Goal: Task Accomplishment & Management: Complete application form

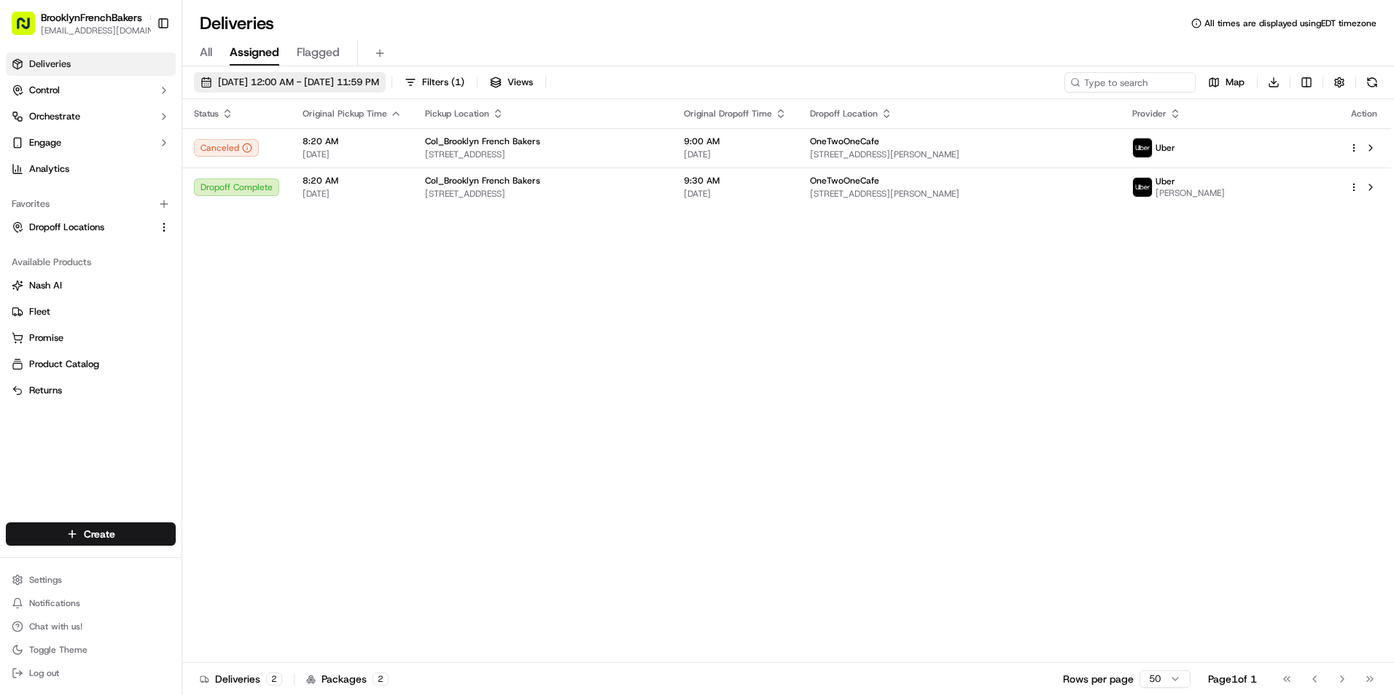
click at [270, 76] on span "[DATE] 12:00 AM - [DATE] 11:59 PM" at bounding box center [298, 82] width 161 height 13
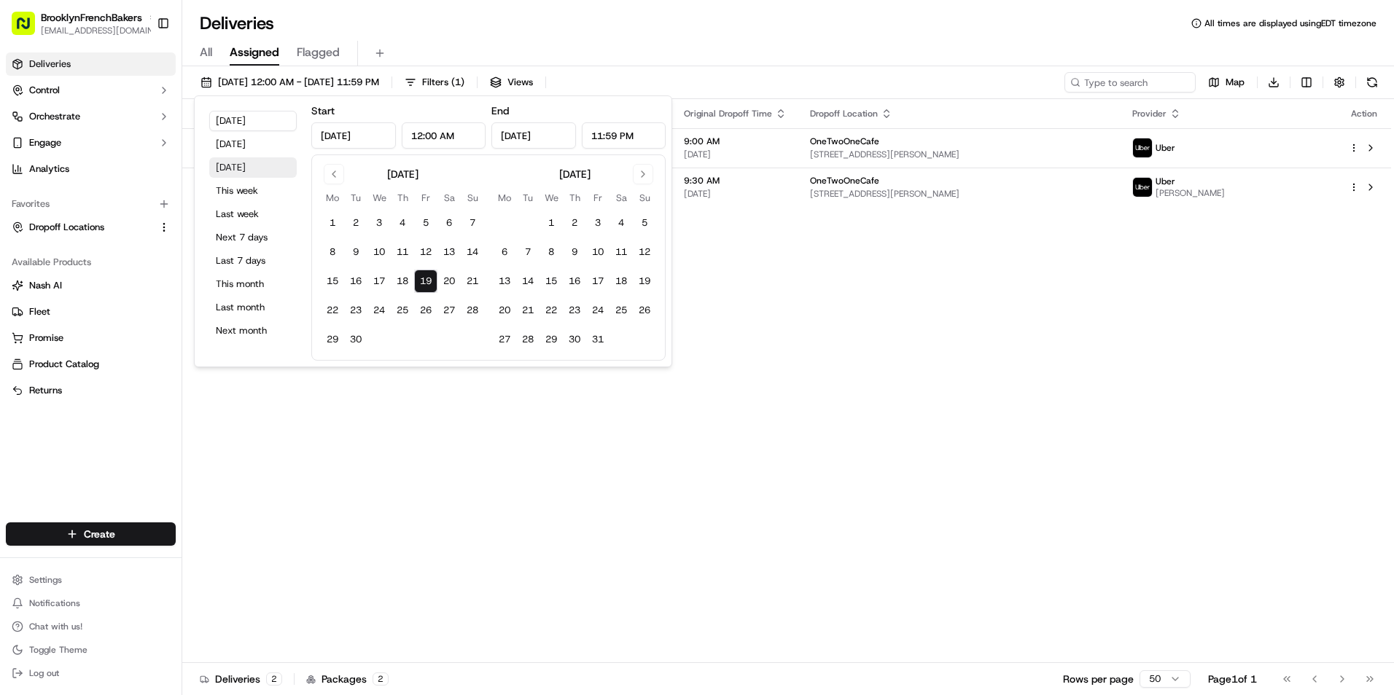
click at [238, 170] on button "[DATE]" at bounding box center [252, 167] width 87 height 20
type input "[DATE]"
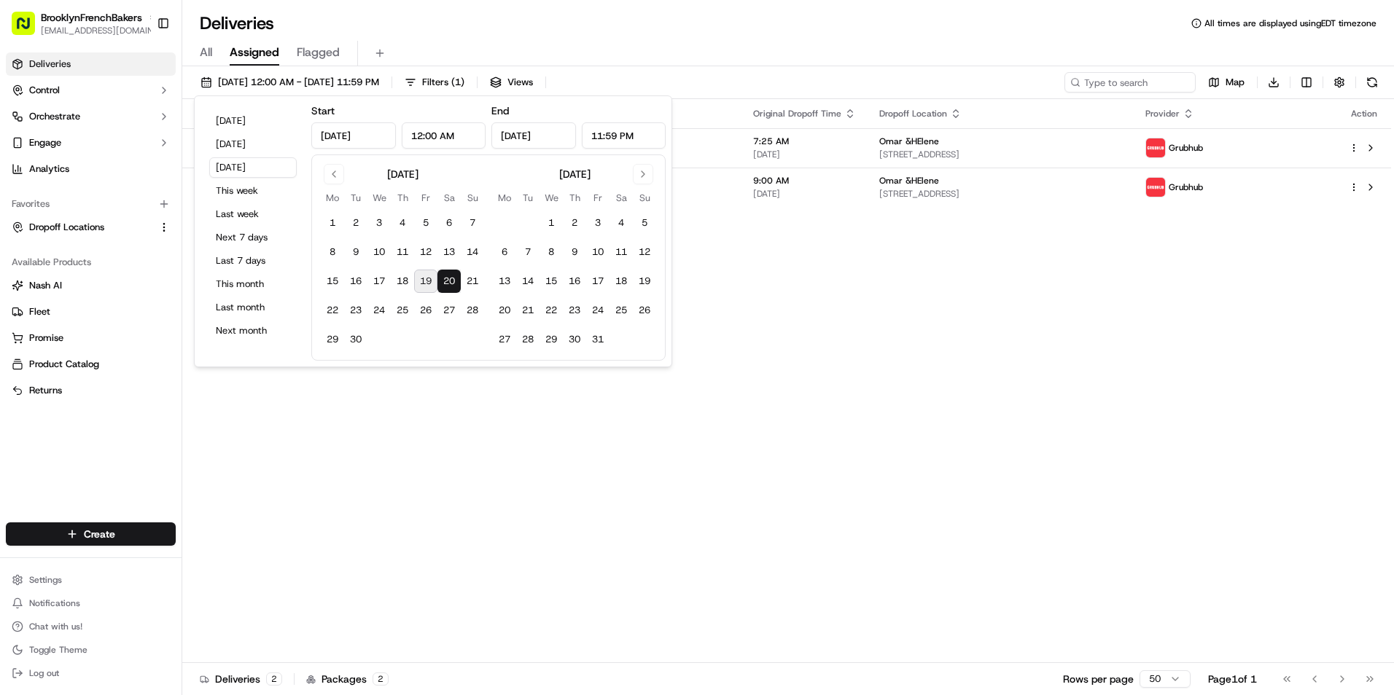
click at [669, 24] on div "Deliveries All times are displayed using EDT timezone" at bounding box center [788, 23] width 1212 height 23
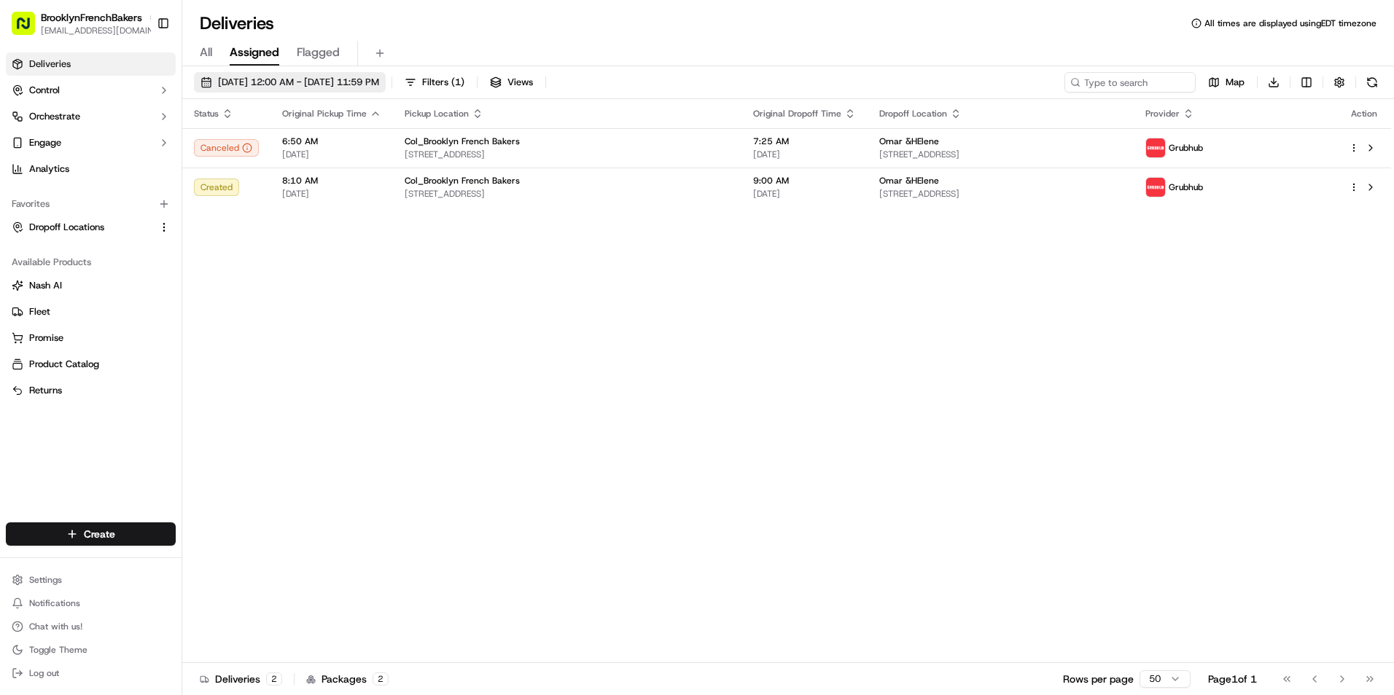
click at [373, 87] on span "[DATE] 12:00 AM - [DATE] 11:59 PM" at bounding box center [298, 82] width 161 height 13
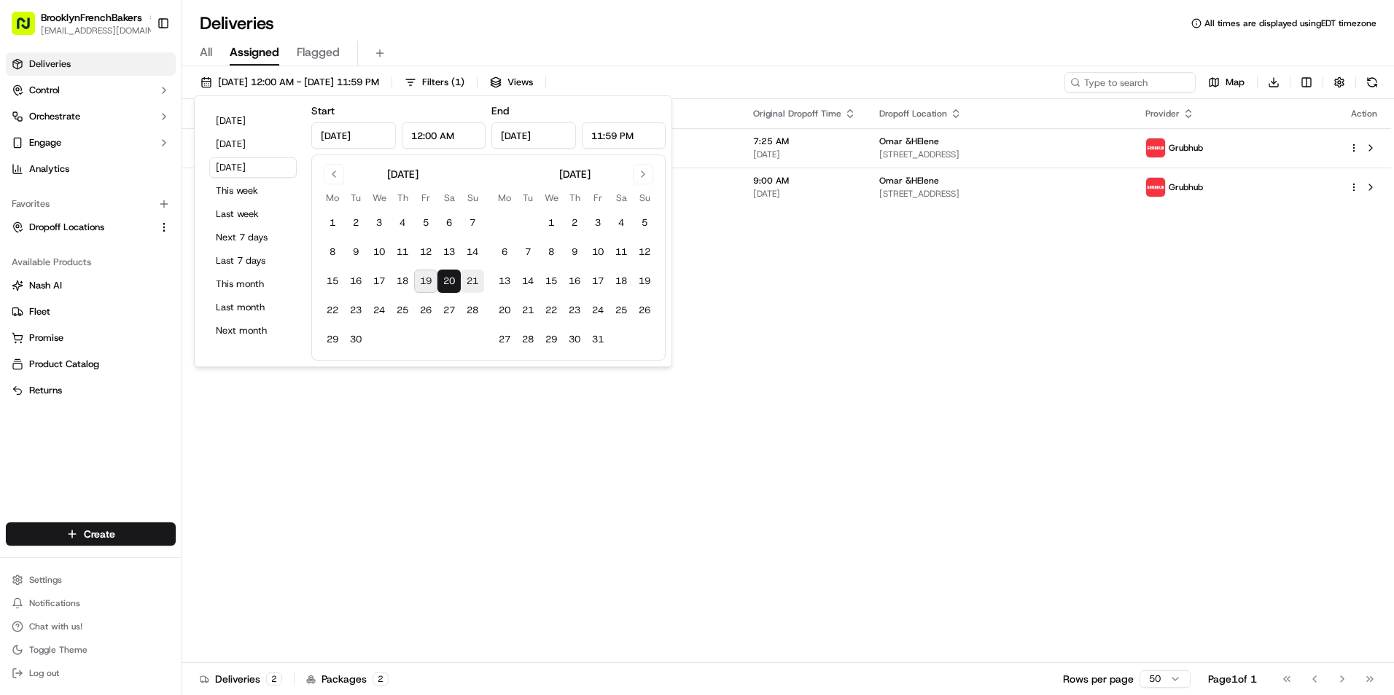
click at [479, 281] on button "21" at bounding box center [472, 281] width 23 height 23
type input "[DATE]"
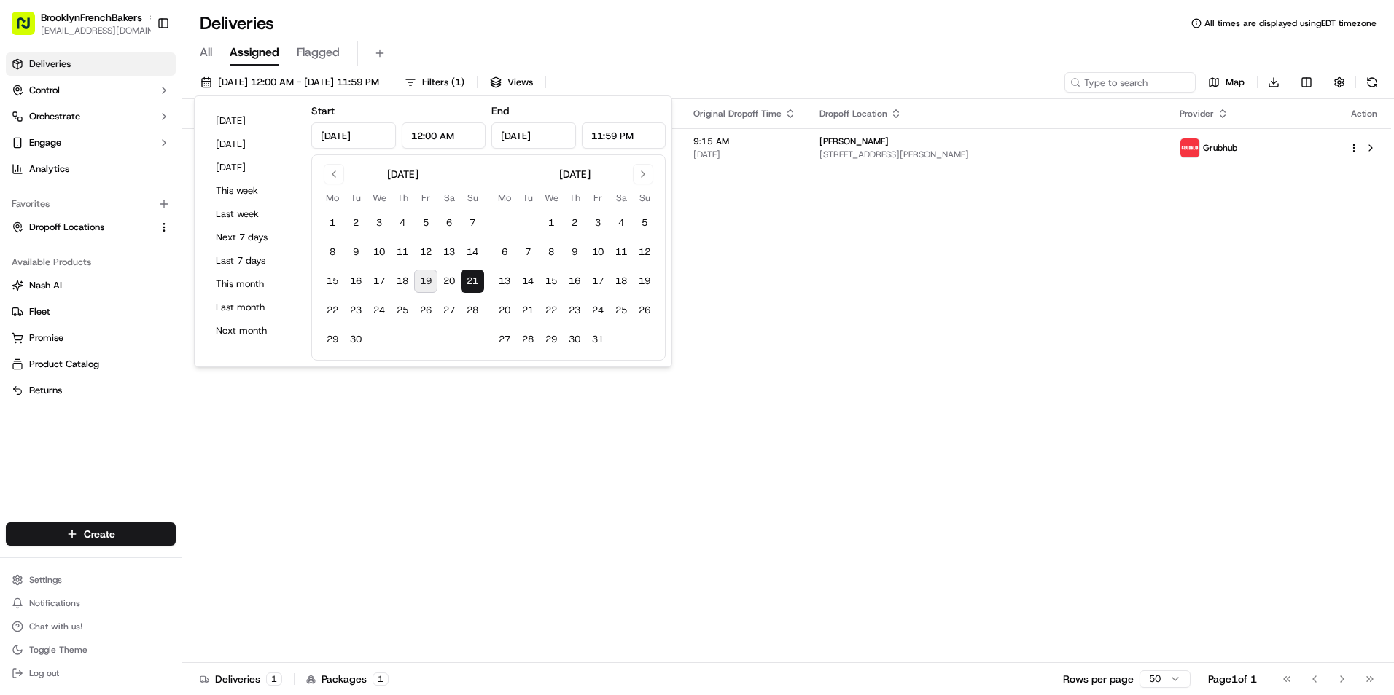
click at [656, 28] on div "Deliveries All times are displayed using EDT timezone" at bounding box center [788, 23] width 1212 height 23
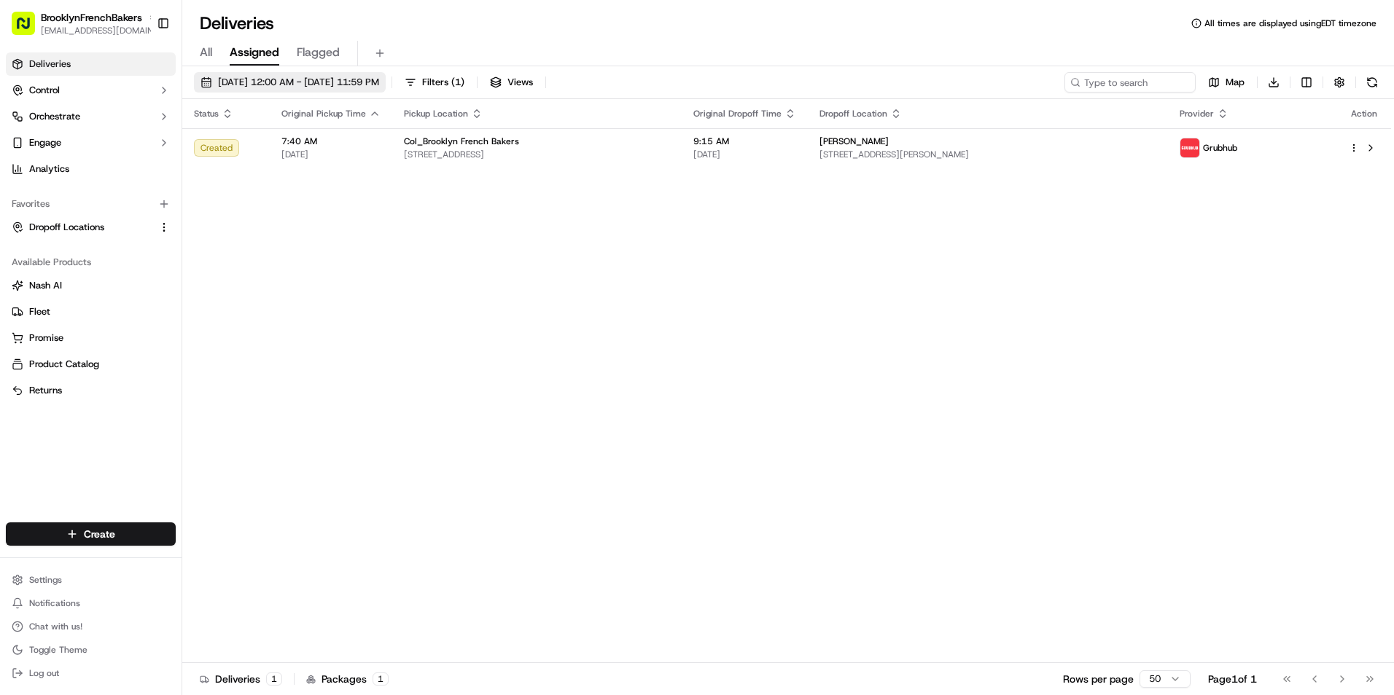
click at [379, 77] on span "[DATE] 12:00 AM - [DATE] 11:59 PM" at bounding box center [298, 82] width 161 height 13
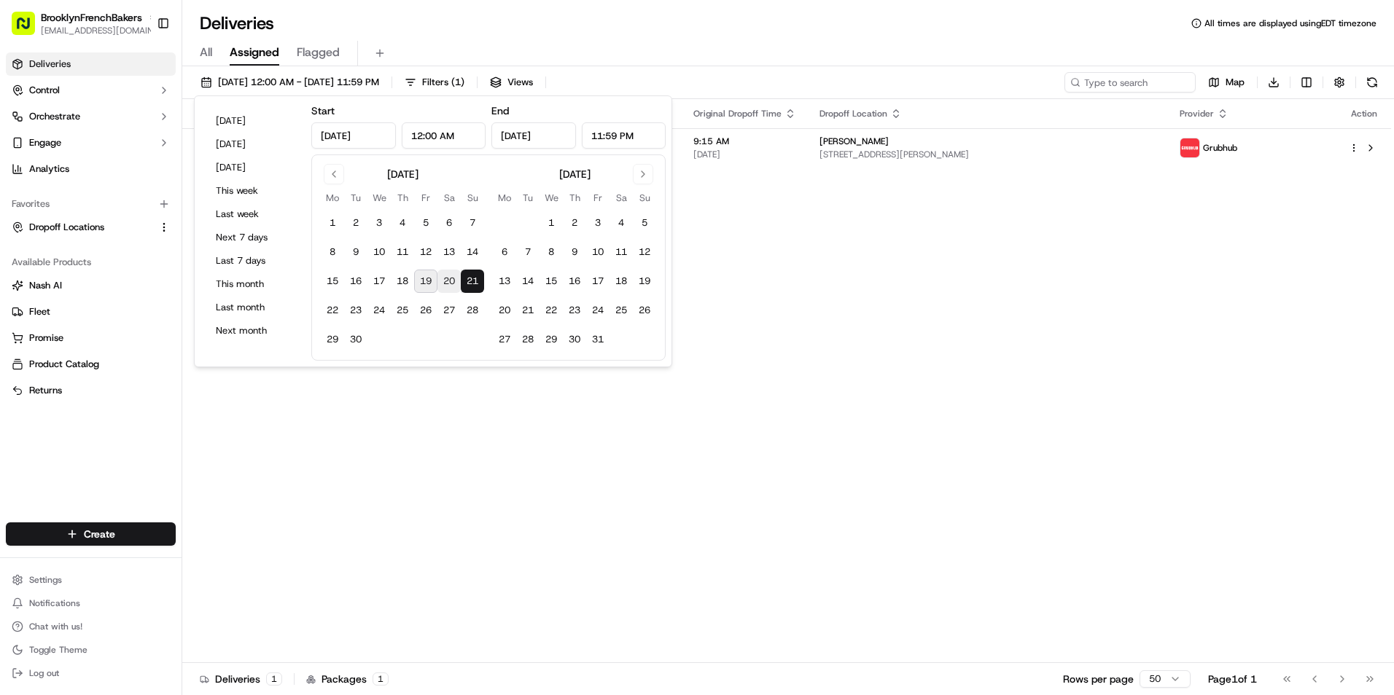
click at [453, 289] on button "20" at bounding box center [448, 281] width 23 height 23
type input "[DATE]"
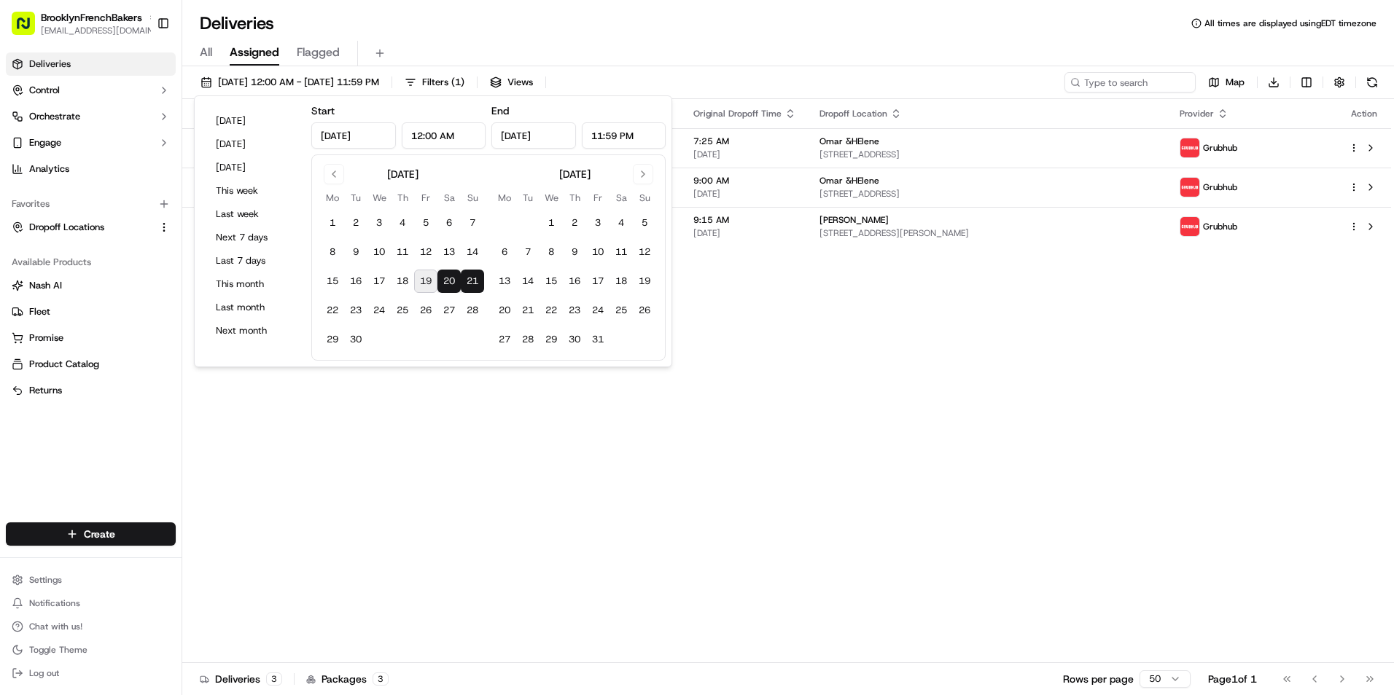
click at [529, 36] on div "All Assigned Flagged" at bounding box center [788, 50] width 1212 height 31
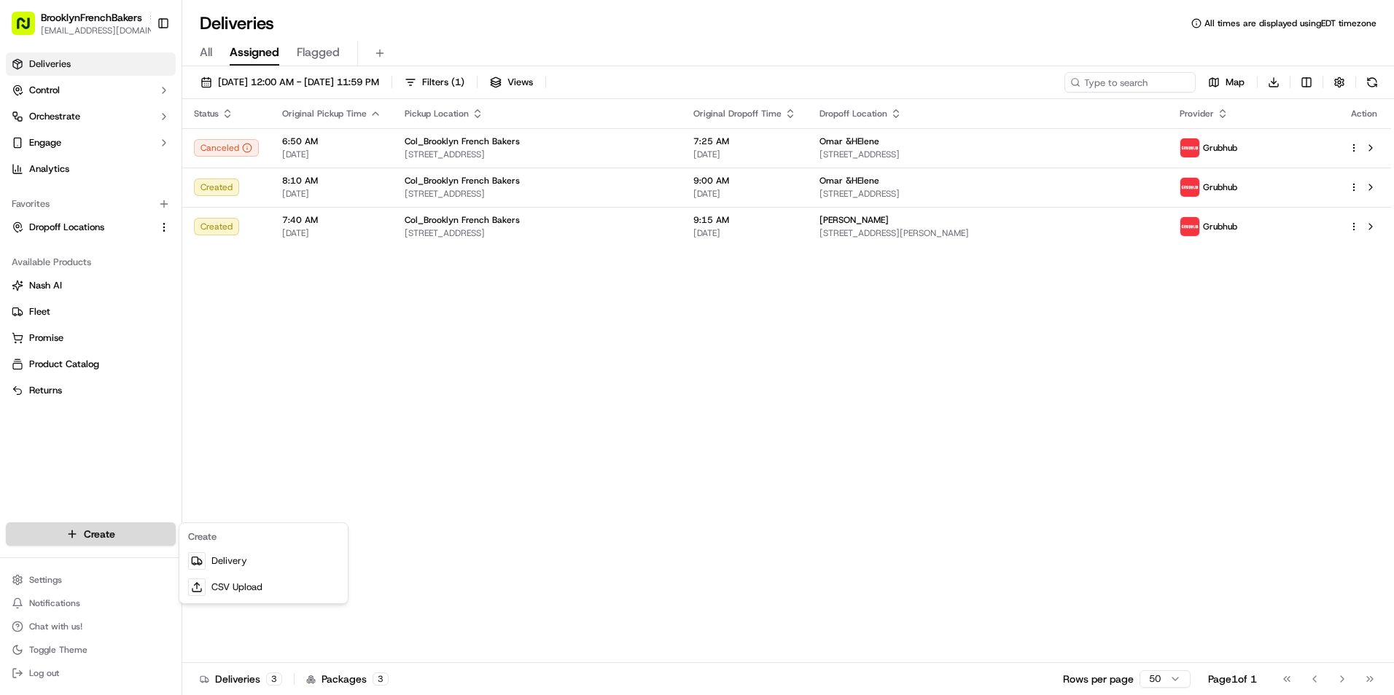
click at [91, 531] on html "BrooklynFrenchBakers [EMAIL_ADDRESS][DOMAIN_NAME] Toggle Sidebar Deliveries Con…" at bounding box center [697, 347] width 1394 height 695
click at [230, 558] on link "Delivery" at bounding box center [263, 561] width 163 height 26
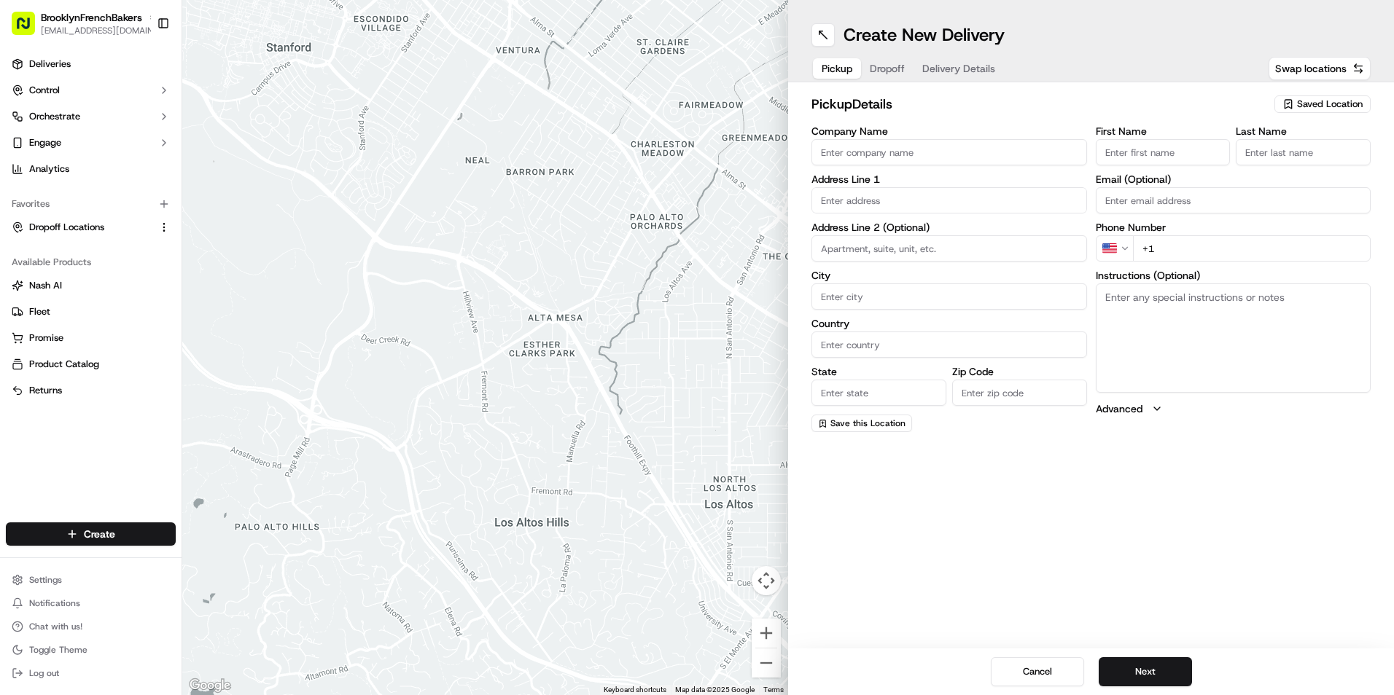
click at [1303, 109] on span "Saved Location" at bounding box center [1330, 104] width 66 height 13
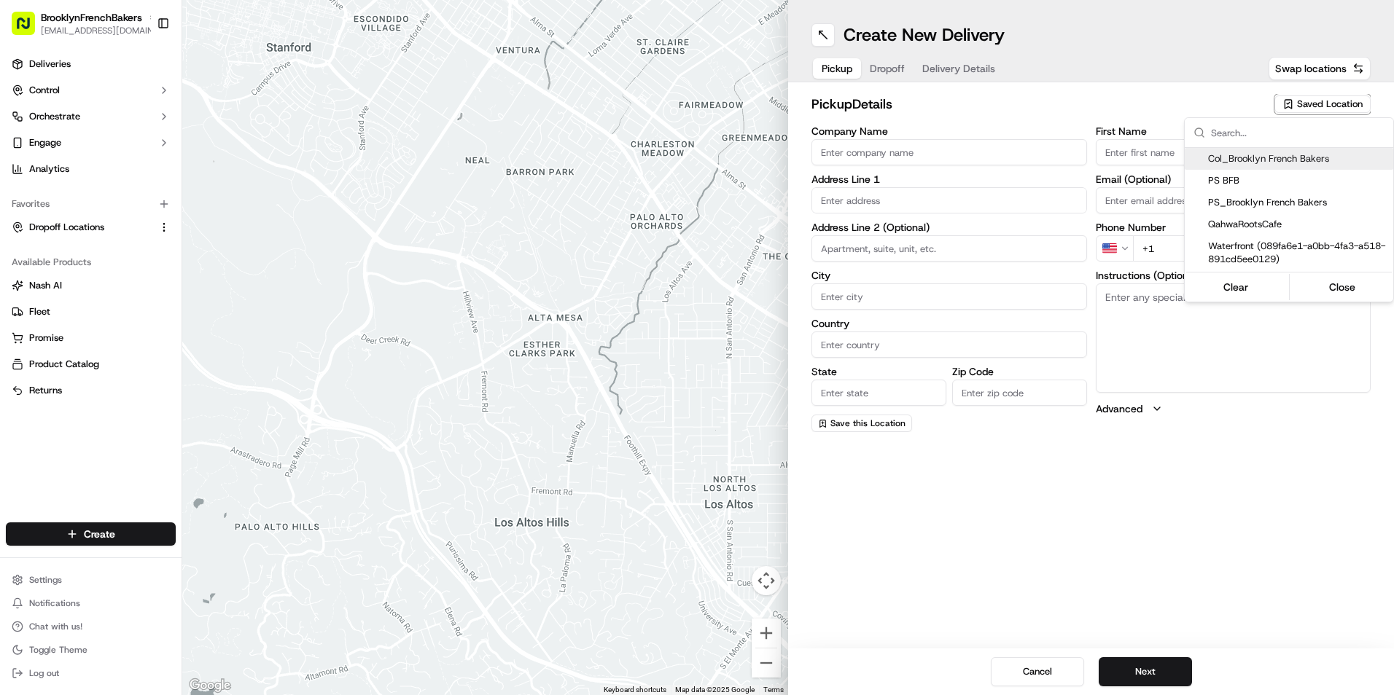
click at [1280, 163] on span "Col_Brooklyn French Bakers" at bounding box center [1297, 158] width 179 height 13
type input "Col_Brooklyn French Bakers"
type input "[STREET_ADDRESS]"
type input "[GEOGRAPHIC_DATA]"
type input "US"
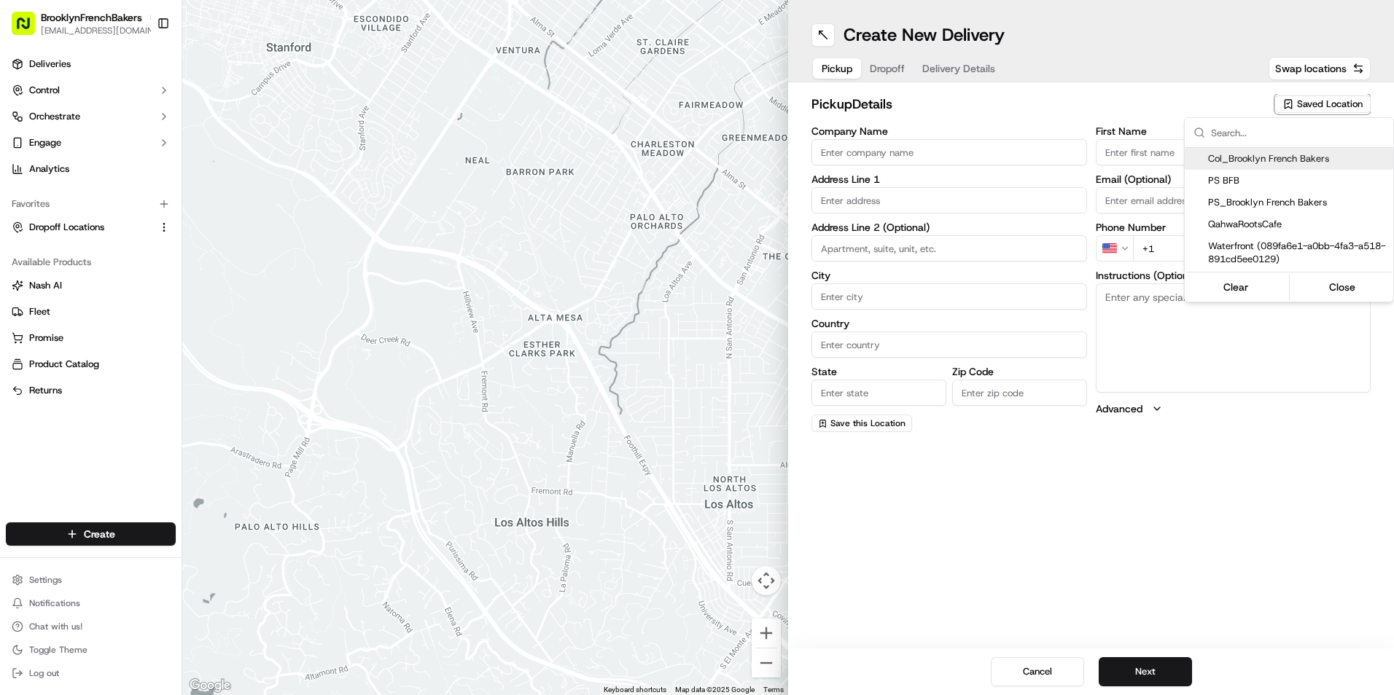
type input "NY"
type input "11231"
type input "BFB"
type input "Bakery"
type input "[PHONE_NUMBER]"
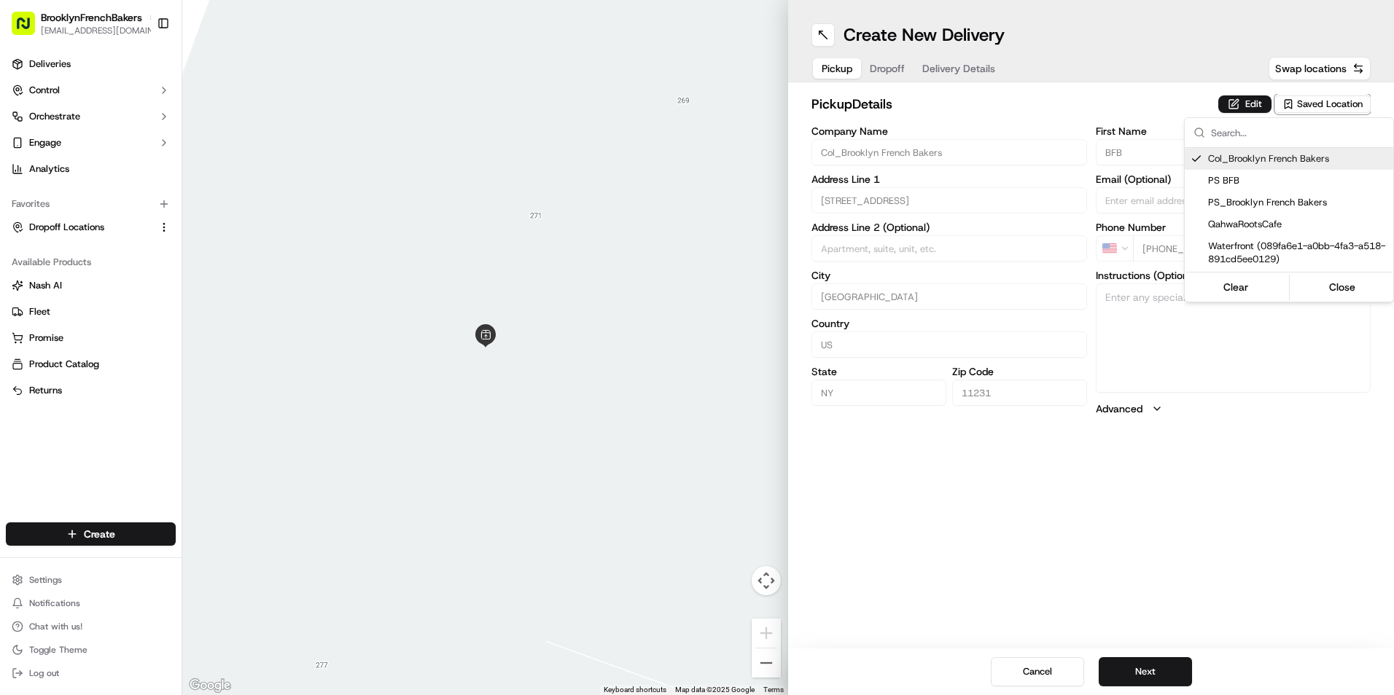
click at [901, 67] on html "BrooklynFrenchBakers [EMAIL_ADDRESS][DOMAIN_NAME] Toggle Sidebar Deliveries Con…" at bounding box center [697, 347] width 1394 height 695
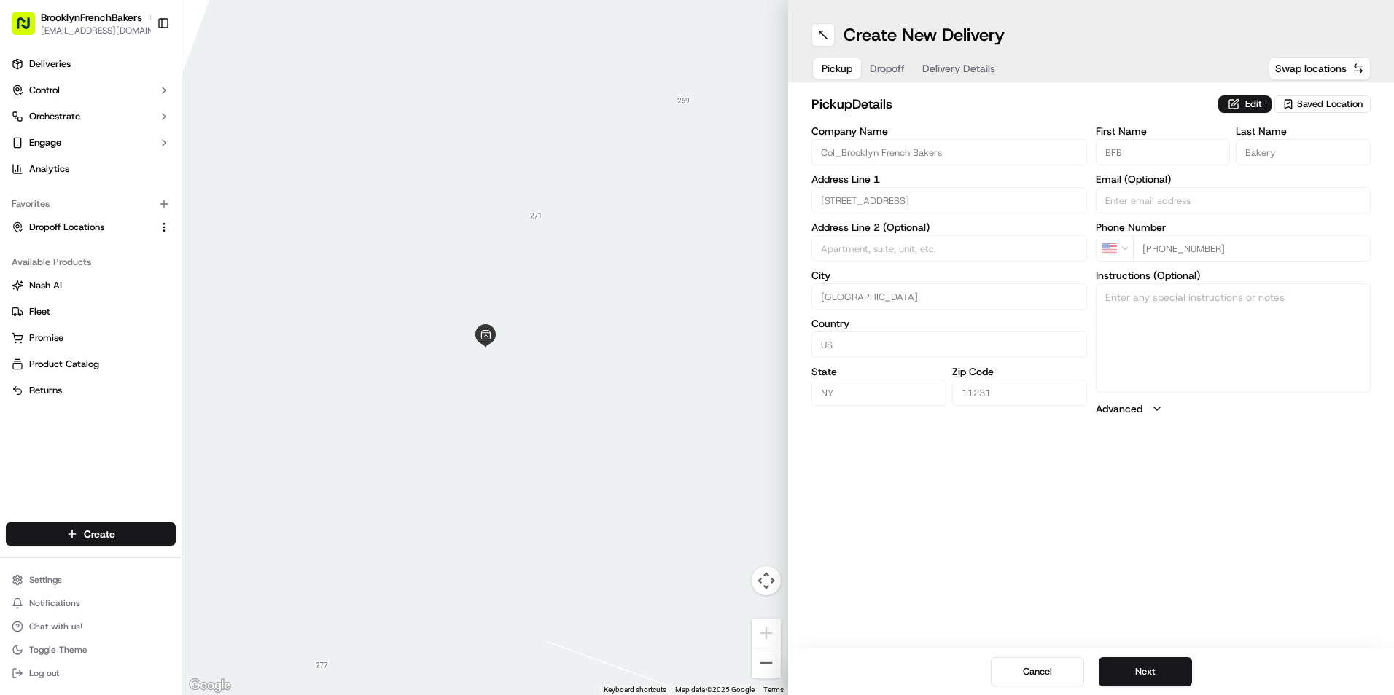
click at [895, 68] on span "Dropoff" at bounding box center [887, 68] width 35 height 15
click at [919, 147] on input "Company Name" at bounding box center [949, 152] width 276 height 26
type input "socceroof"
type input "[GEOGRAPHIC_DATA]"
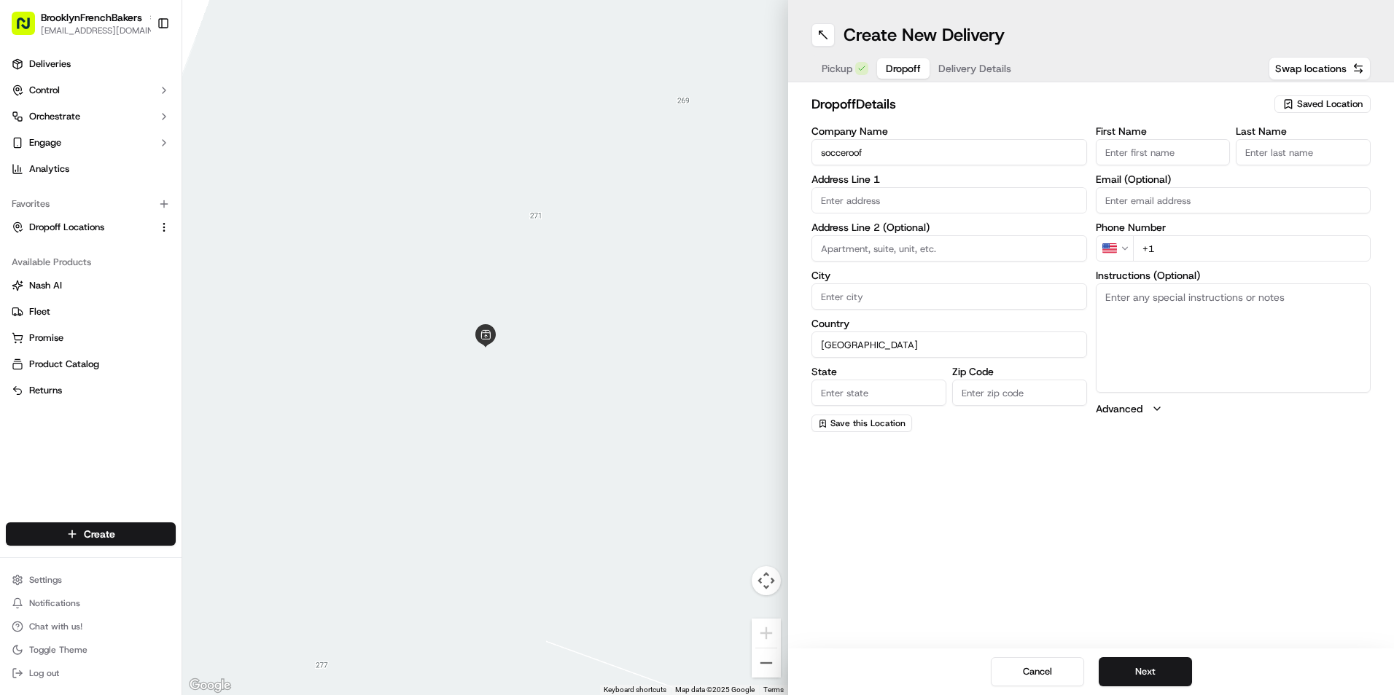
type input "soccroof"
type input "[PERSON_NAME]"
drag, startPoint x: 1153, startPoint y: 152, endPoint x: 1072, endPoint y: 155, distance: 81.7
click at [1072, 155] on div "Company Name socceroof Address Line 1 Address Line 2 (Optional) City Country [G…" at bounding box center [1090, 279] width 559 height 306
type input "[PERSON_NAME]"
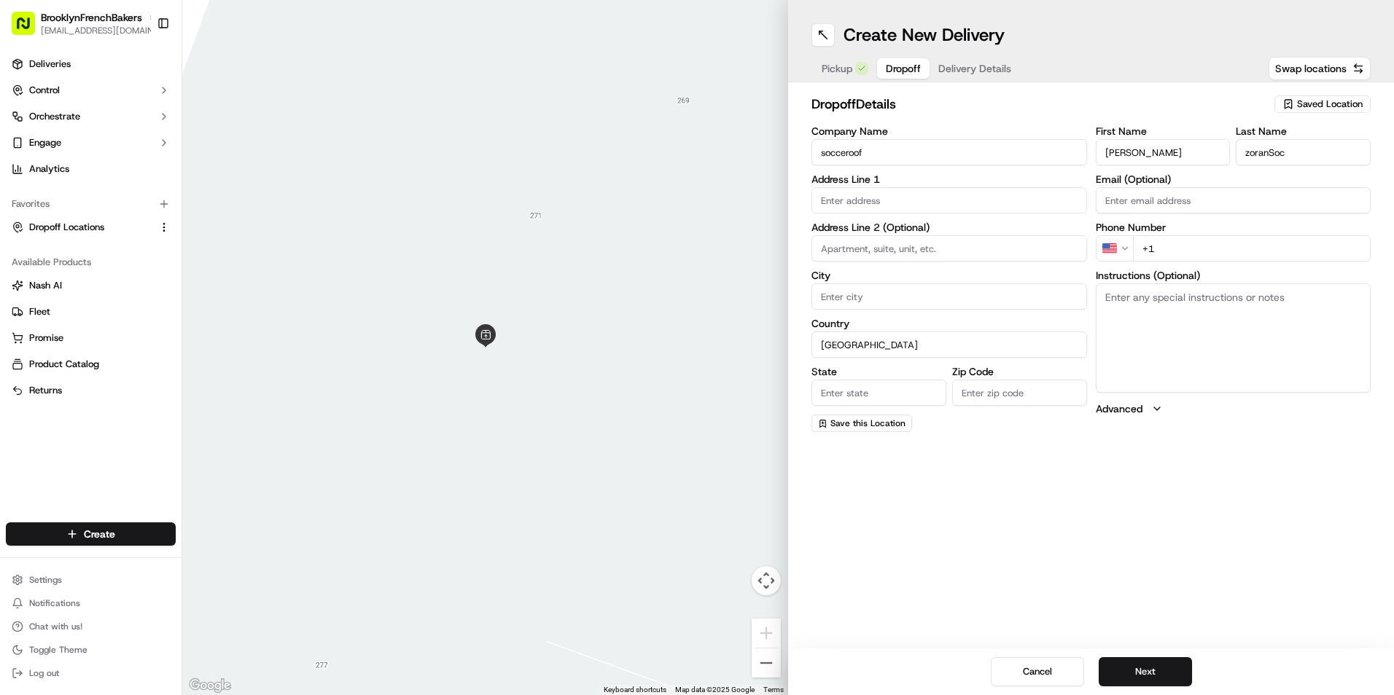
drag, startPoint x: 1312, startPoint y: 150, endPoint x: 1215, endPoint y: 144, distance: 97.2
click at [1215, 144] on div "First Name [PERSON_NAME] Last Name [PERSON_NAME]" at bounding box center [1234, 145] width 276 height 39
type input "SocceroofWS"
click at [1001, 200] on input "text" at bounding box center [949, 200] width 276 height 26
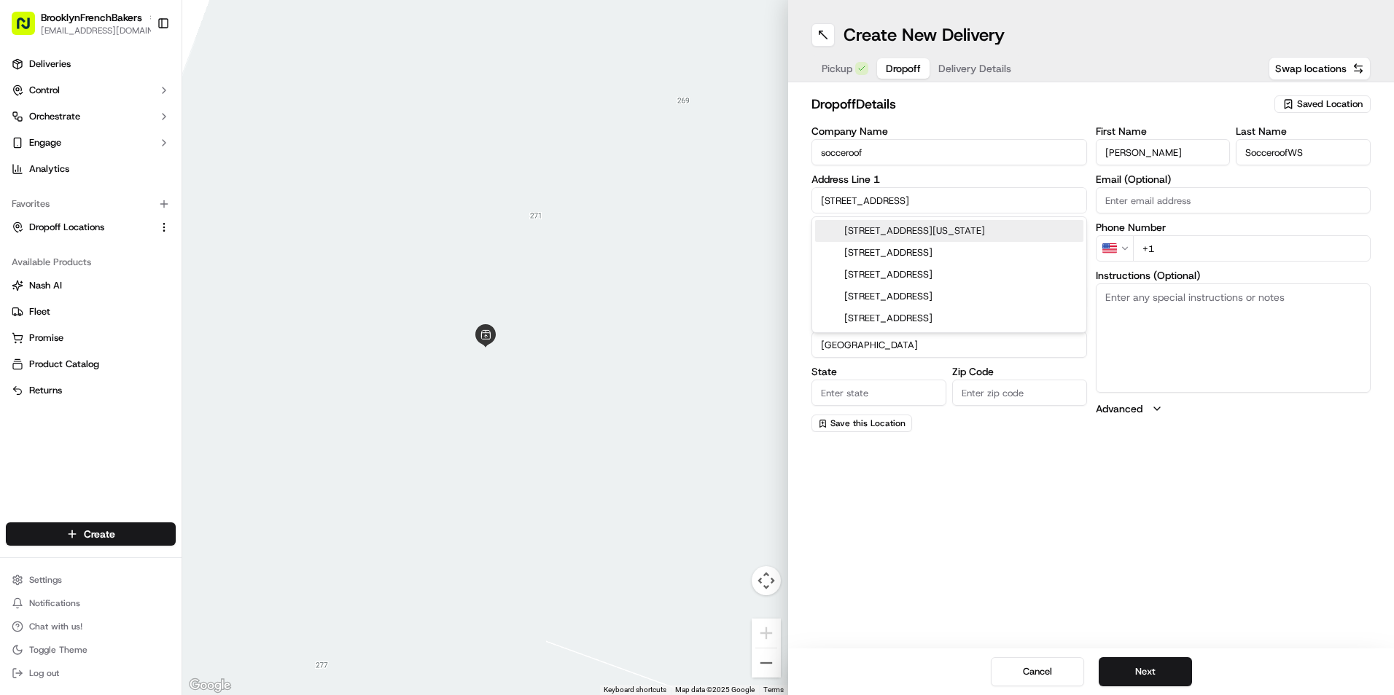
click at [981, 233] on div "[STREET_ADDRESS][US_STATE]" at bounding box center [949, 231] width 268 height 22
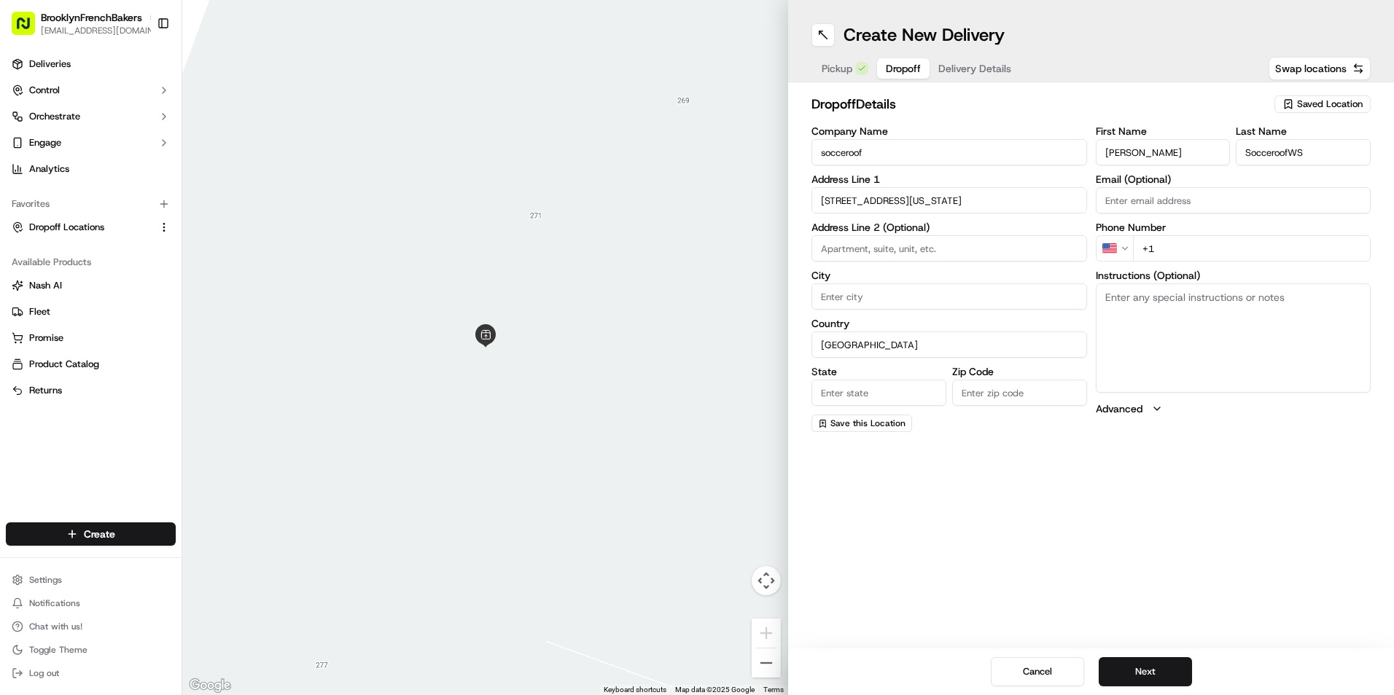
type input "[STREET_ADDRESS][US_STATE]"
type input "[US_STATE]"
type input "NY"
type input "10005"
type input "[STREET_ADDRESS]"
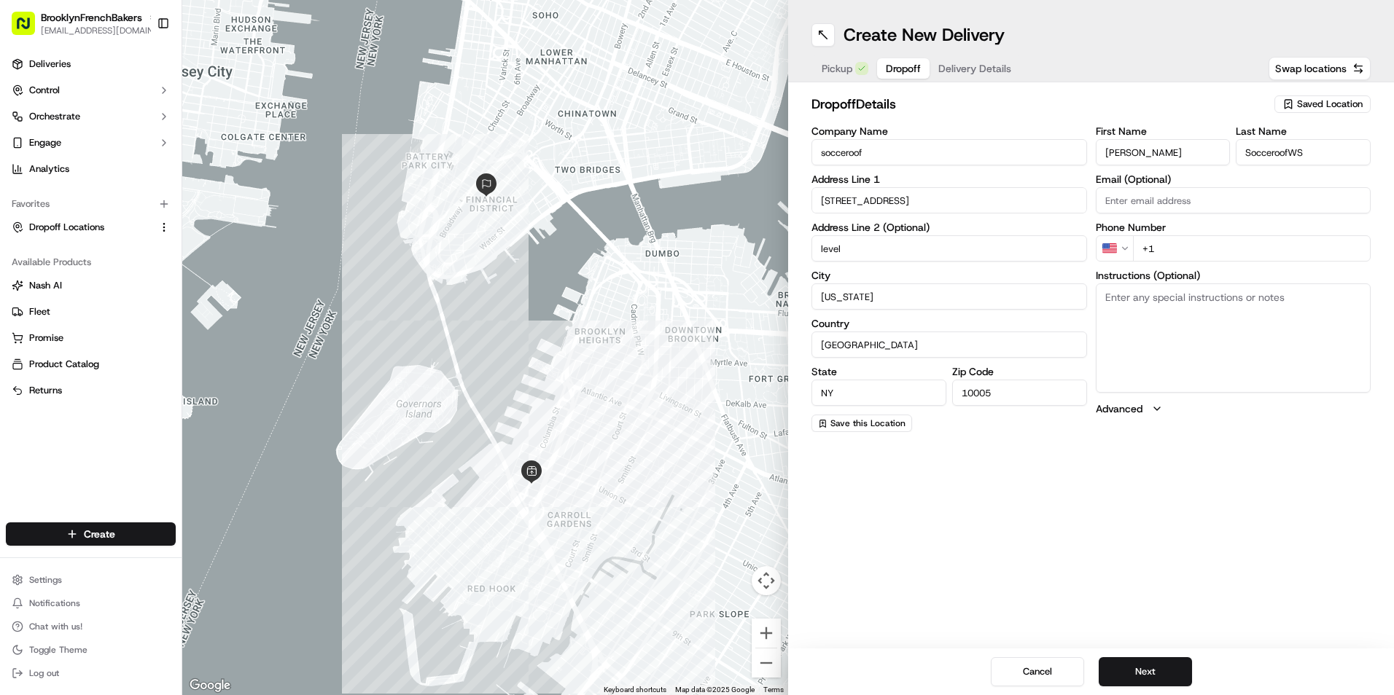
type input "level 1"
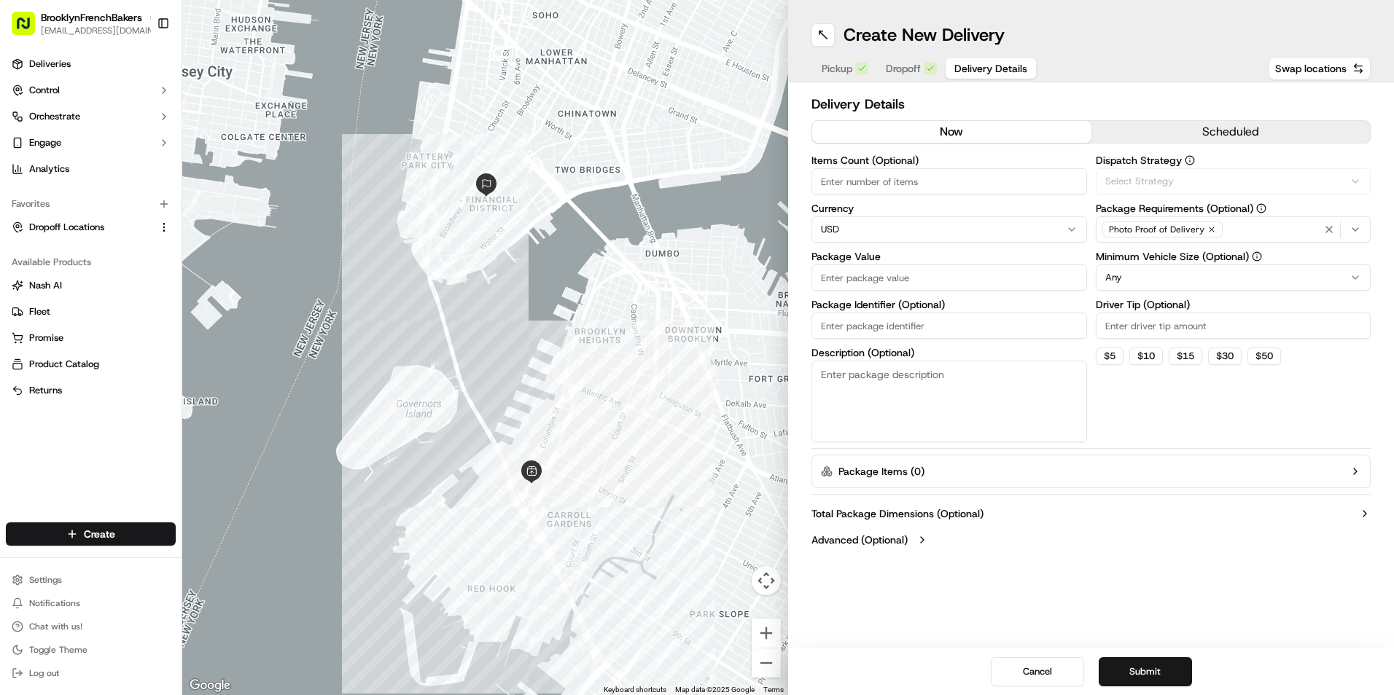
click at [991, 72] on span "Delivery Details" at bounding box center [990, 68] width 73 height 15
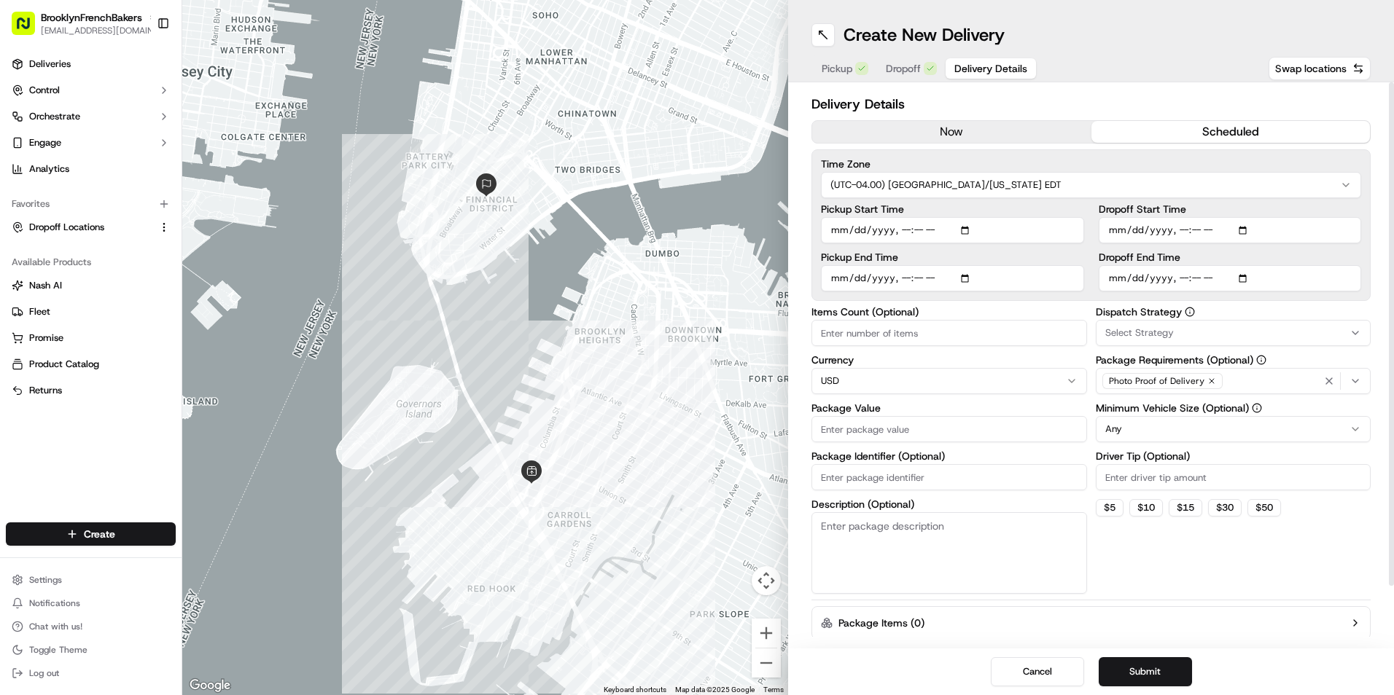
click at [1147, 132] on button "scheduled" at bounding box center [1230, 132] width 279 height 22
click at [1250, 233] on input "Dropoff Start Time" at bounding box center [1230, 230] width 263 height 26
type input "[DATE]T08:00"
click at [1366, 230] on div "Time Zone (UTC-04.00) [GEOGRAPHIC_DATA]/[US_STATE] EDT Pickup Start Time Pickup…" at bounding box center [1090, 225] width 559 height 152
click at [1254, 280] on input "Dropoff End Time" at bounding box center [1230, 278] width 263 height 26
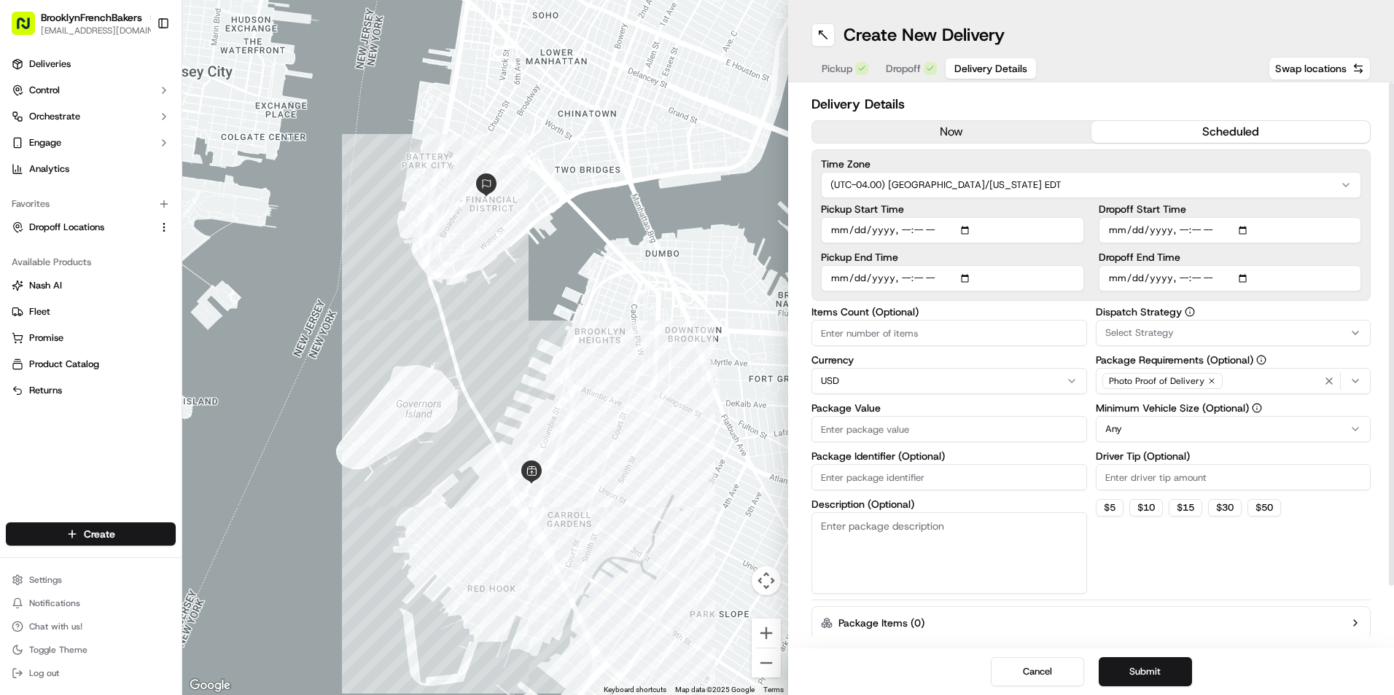
click at [1254, 280] on input "Dropoff End Time" at bounding box center [1230, 278] width 263 height 26
click at [1242, 277] on input "Dropoff End Time" at bounding box center [1230, 278] width 263 height 26
type input "[DATE]T08:30"
click at [1353, 261] on label "Dropoff End Time" at bounding box center [1230, 257] width 263 height 10
click at [1353, 265] on input "Dropoff End Time" at bounding box center [1230, 278] width 263 height 26
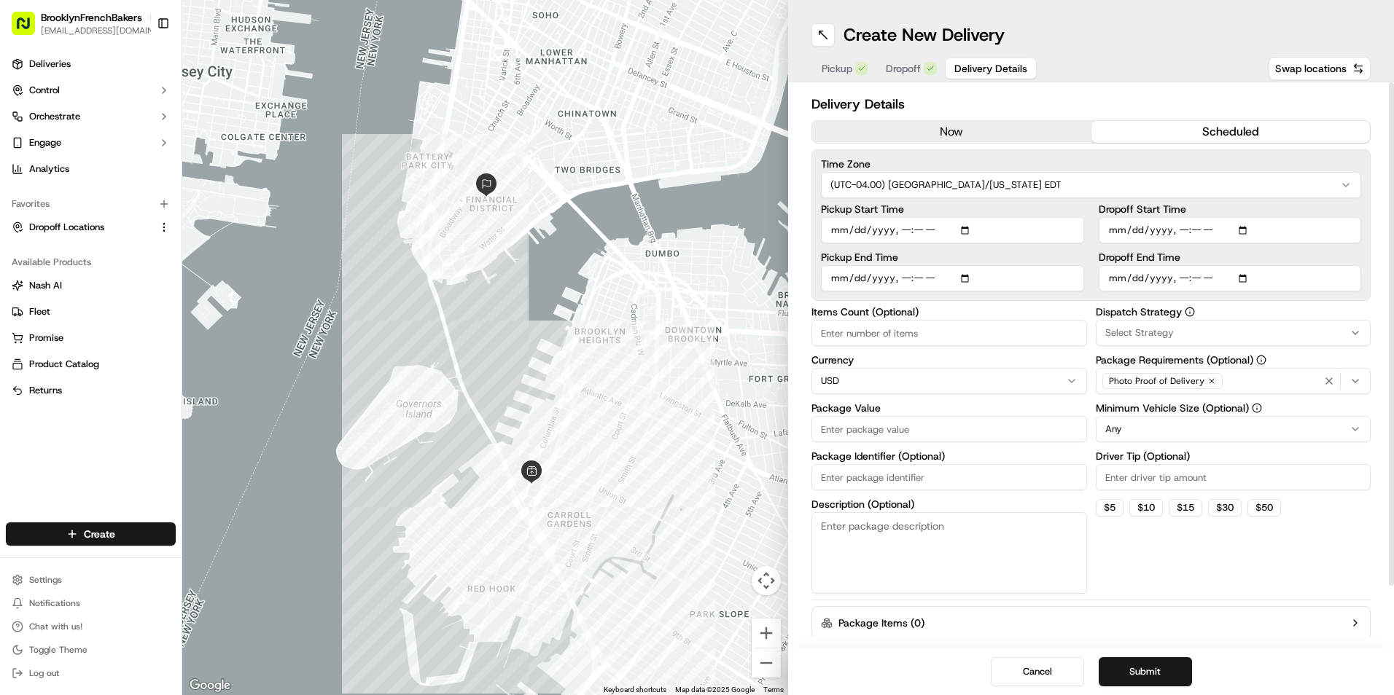
click at [969, 228] on input "Pickup Start Time" at bounding box center [952, 230] width 263 height 26
type input "[DATE]T07:30"
click at [1087, 206] on div "Pickup Start Time Pickup End Time Dropoff Start Time Dropoff End Time" at bounding box center [1091, 247] width 540 height 87
click at [1157, 670] on button "Submit" at bounding box center [1145, 672] width 93 height 29
click at [1003, 434] on input "Package Value" at bounding box center [949, 429] width 276 height 26
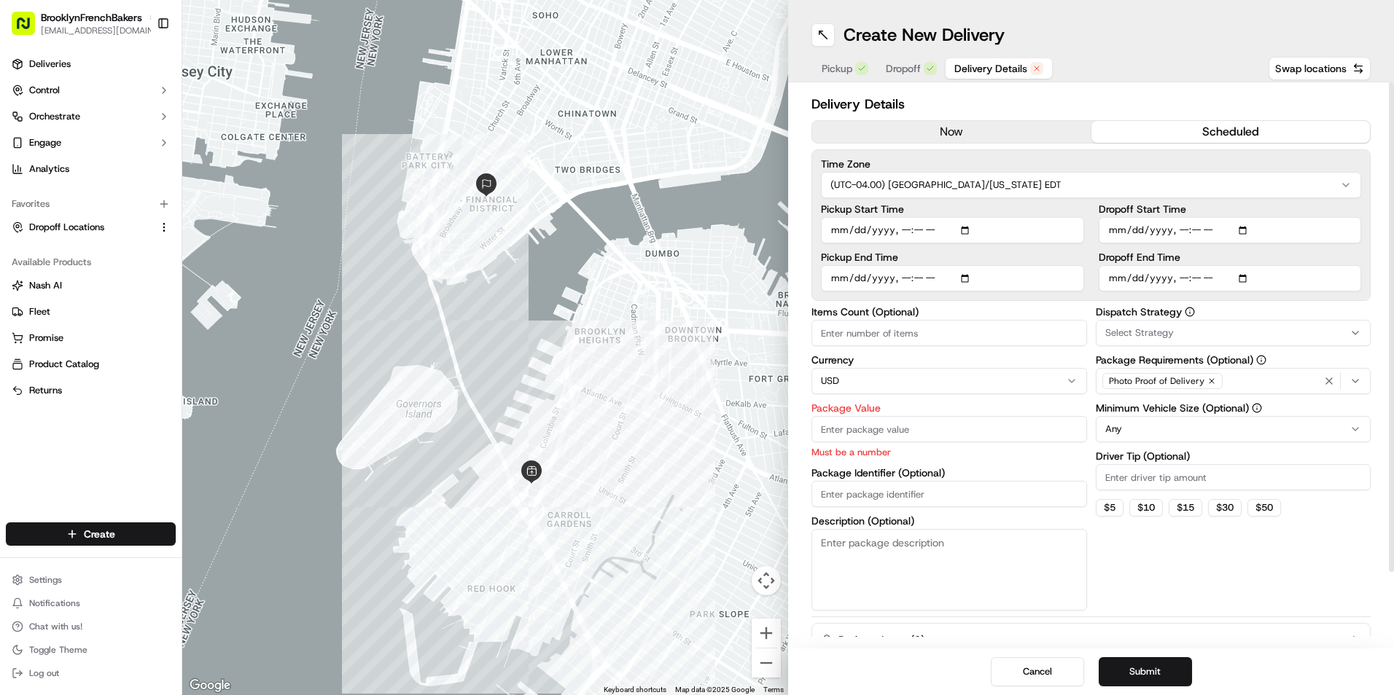
click at [1002, 432] on input "Package Value" at bounding box center [949, 429] width 276 height 26
type input "300"
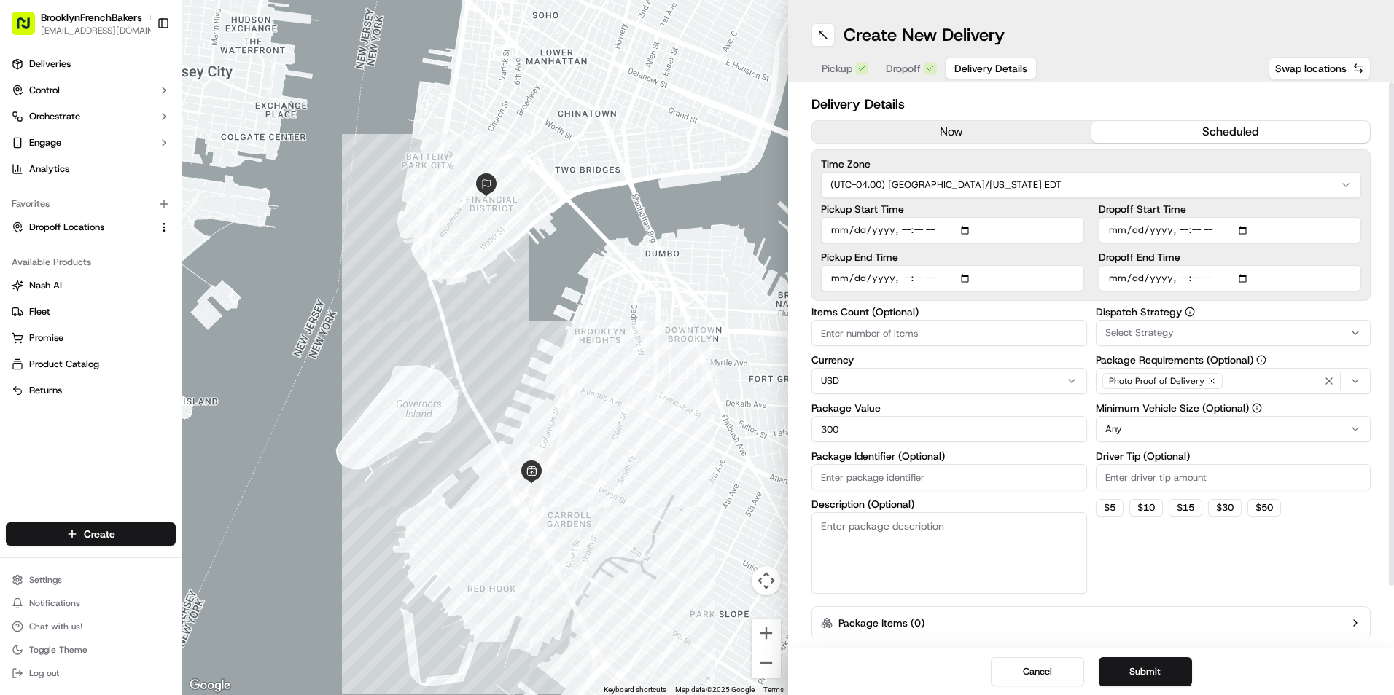
click at [1142, 550] on div "Dispatch Strategy Select Strategy Package Requirements (Optional) Photo Proof o…" at bounding box center [1234, 450] width 276 height 287
click at [1206, 424] on html "BrooklynFrenchBakers [EMAIL_ADDRESS][DOMAIN_NAME] Toggle Sidebar Deliveries Con…" at bounding box center [697, 347] width 1394 height 695
click at [905, 71] on span "Dropoff" at bounding box center [903, 68] width 35 height 15
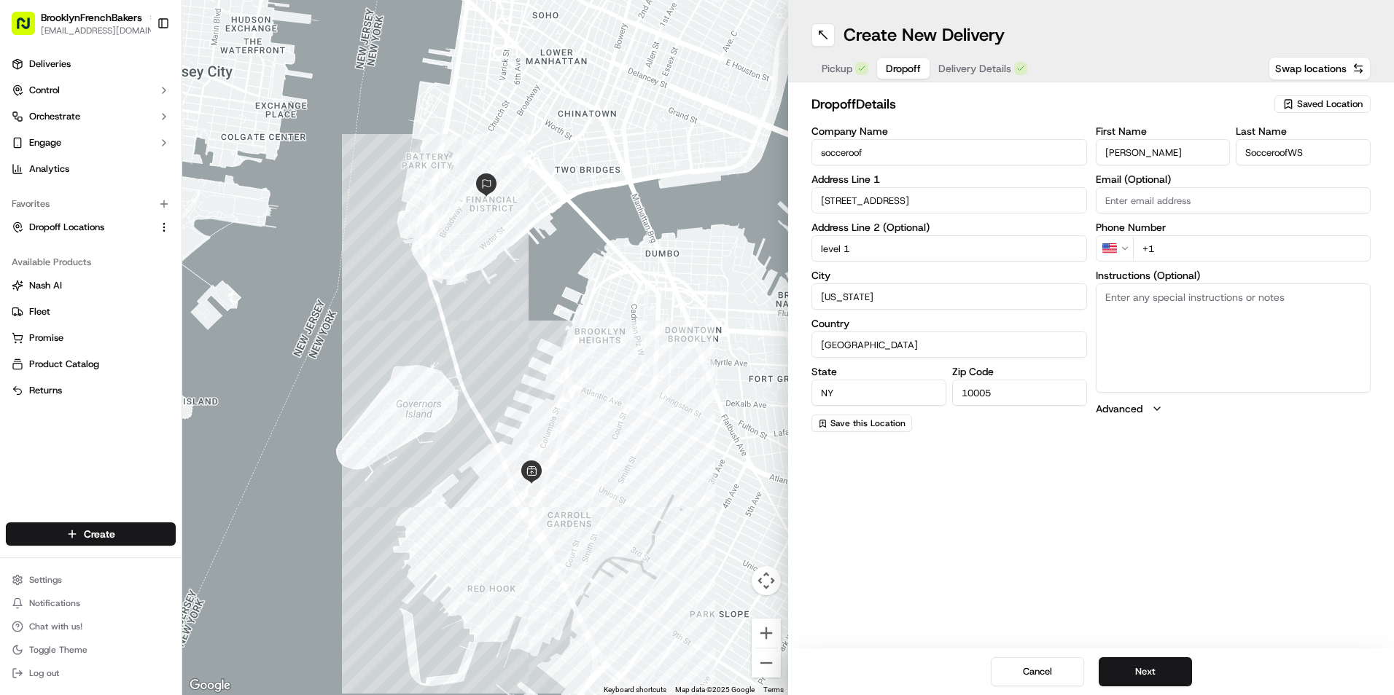
click at [1190, 247] on input "+1" at bounding box center [1252, 248] width 238 height 26
type input "[PHONE_NUMBER]"
click at [1223, 488] on div "Create New Delivery Pickup Dropoff Delivery Details Swap locations dropoff Deta…" at bounding box center [1091, 347] width 606 height 695
click at [987, 66] on span "Delivery Details" at bounding box center [974, 68] width 73 height 15
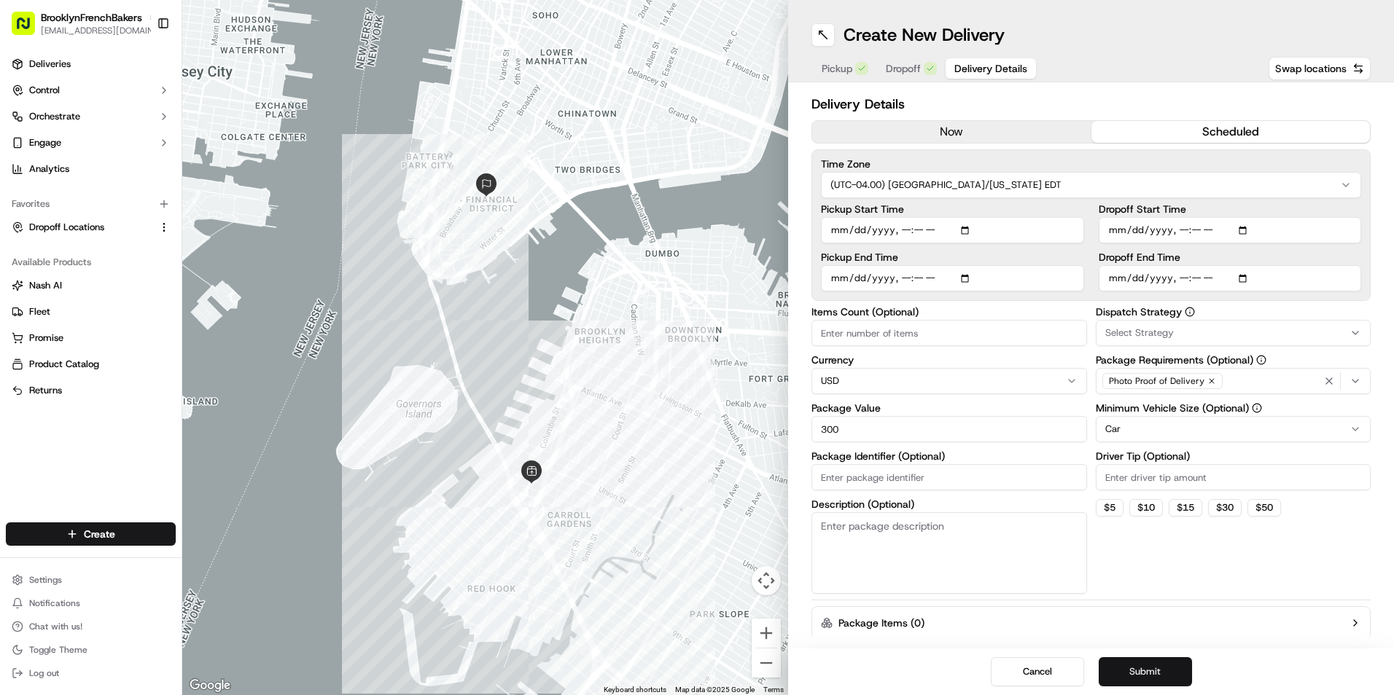
click at [1136, 671] on button "Submit" at bounding box center [1145, 672] width 93 height 29
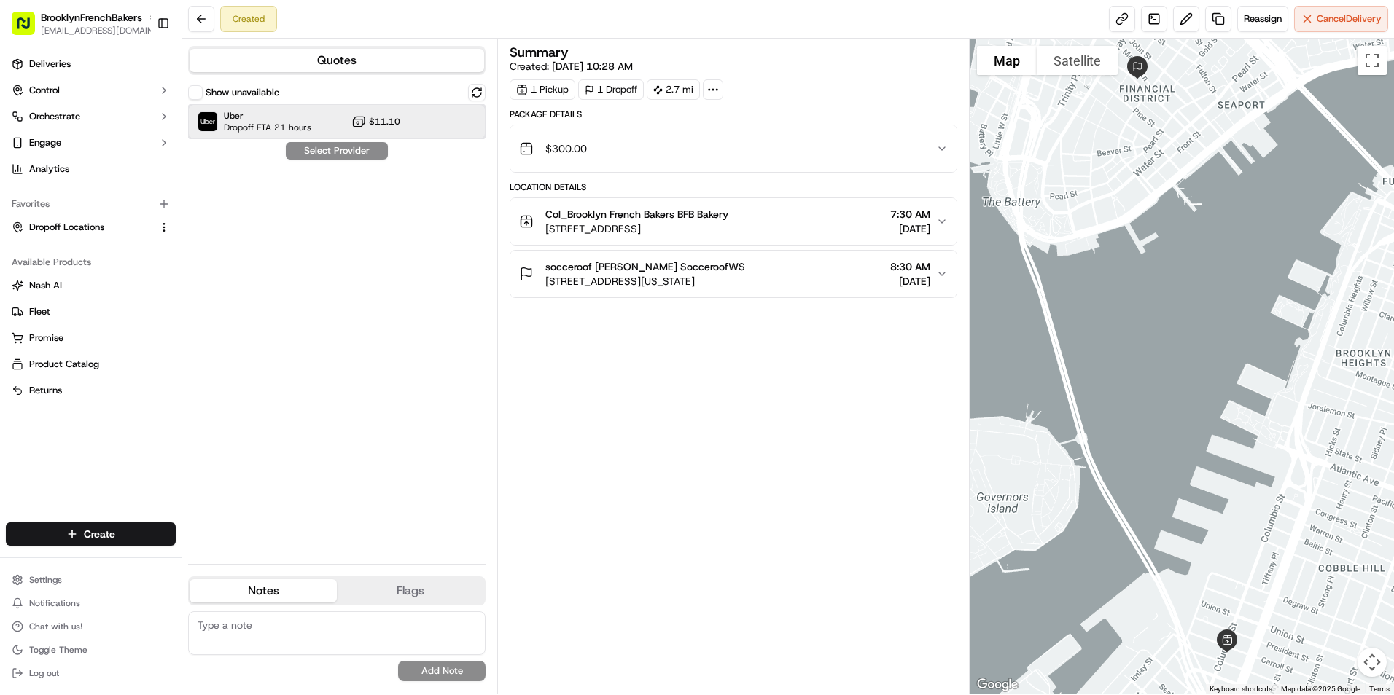
click at [278, 120] on span "Uber" at bounding box center [267, 116] width 87 height 12
click at [328, 159] on button "Assign Provider" at bounding box center [337, 150] width 104 height 17
